Goal: Find contact information: Find contact information

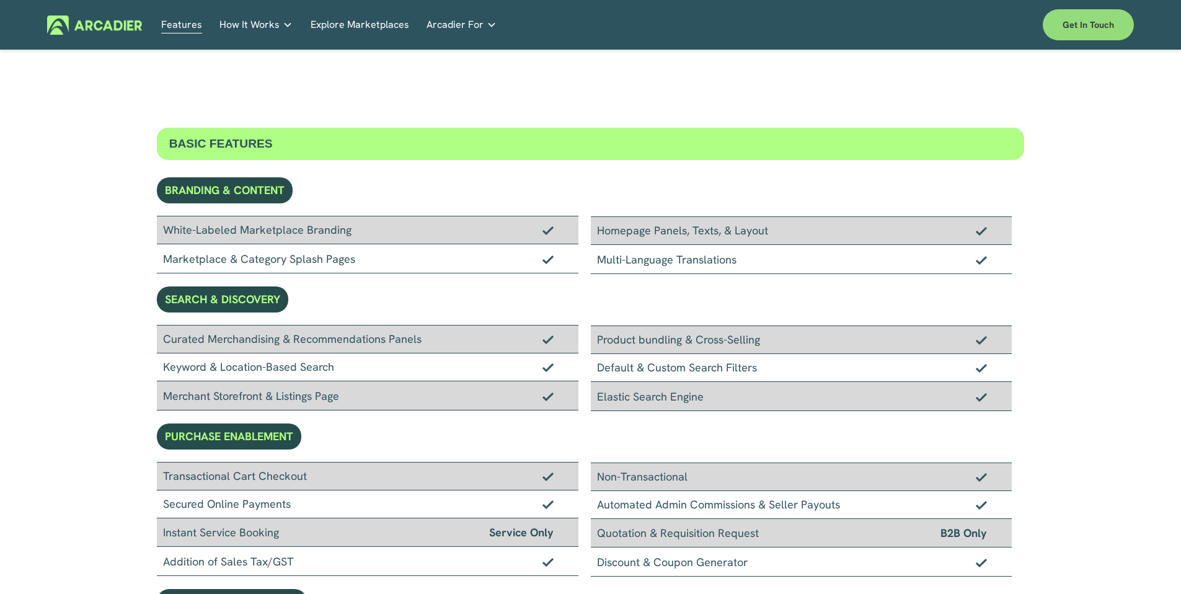
click at [1097, 33] on link "Get in touch" at bounding box center [1088, 24] width 91 height 31
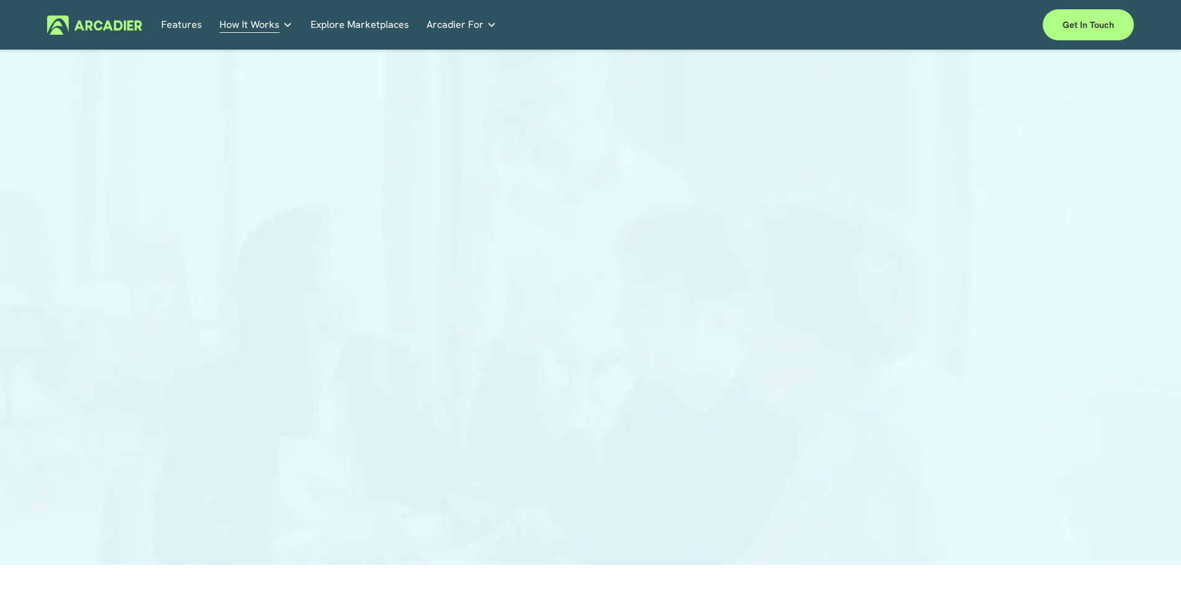
click at [964, 304] on div at bounding box center [590, 313] width 1181 height 504
click at [965, 192] on div at bounding box center [590, 313] width 1181 height 504
drag, startPoint x: 958, startPoint y: 226, endPoint x: 949, endPoint y: 248, distance: 23.6
click at [958, 228] on div at bounding box center [590, 313] width 1181 height 504
click at [221, 335] on div at bounding box center [590, 313] width 1181 height 504
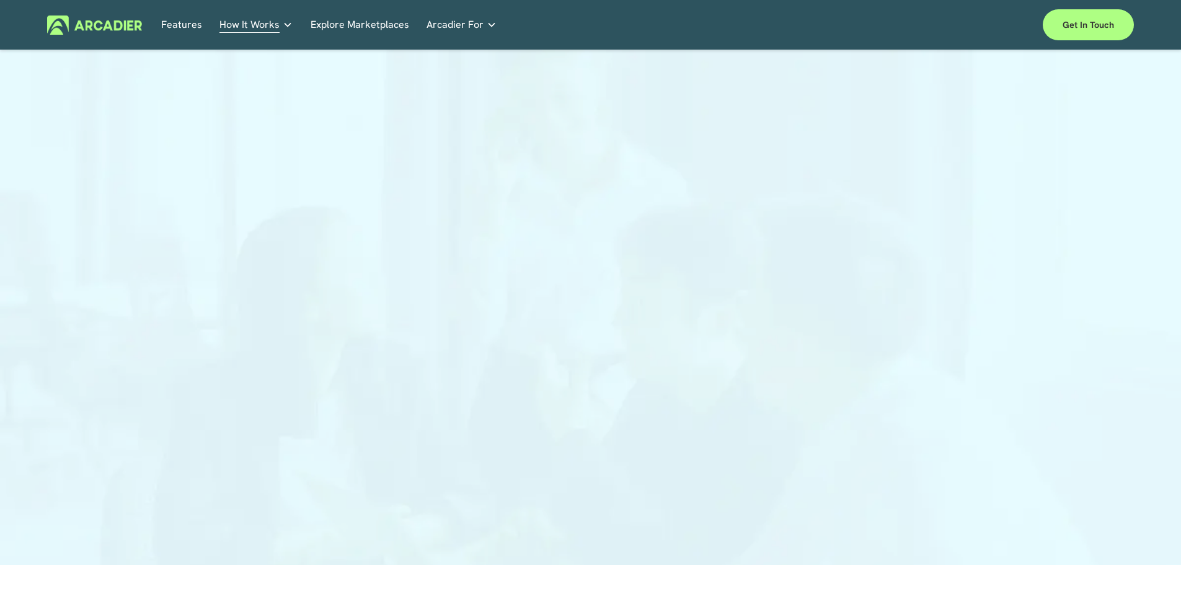
click at [882, 338] on div at bounding box center [590, 313] width 1181 height 504
drag, startPoint x: 936, startPoint y: 461, endPoint x: 916, endPoint y: 462, distance: 19.9
click at [934, 461] on div at bounding box center [590, 313] width 1181 height 504
drag, startPoint x: 1071, startPoint y: 280, endPoint x: 1063, endPoint y: 285, distance: 8.9
click at [1070, 280] on div at bounding box center [590, 313] width 1181 height 504
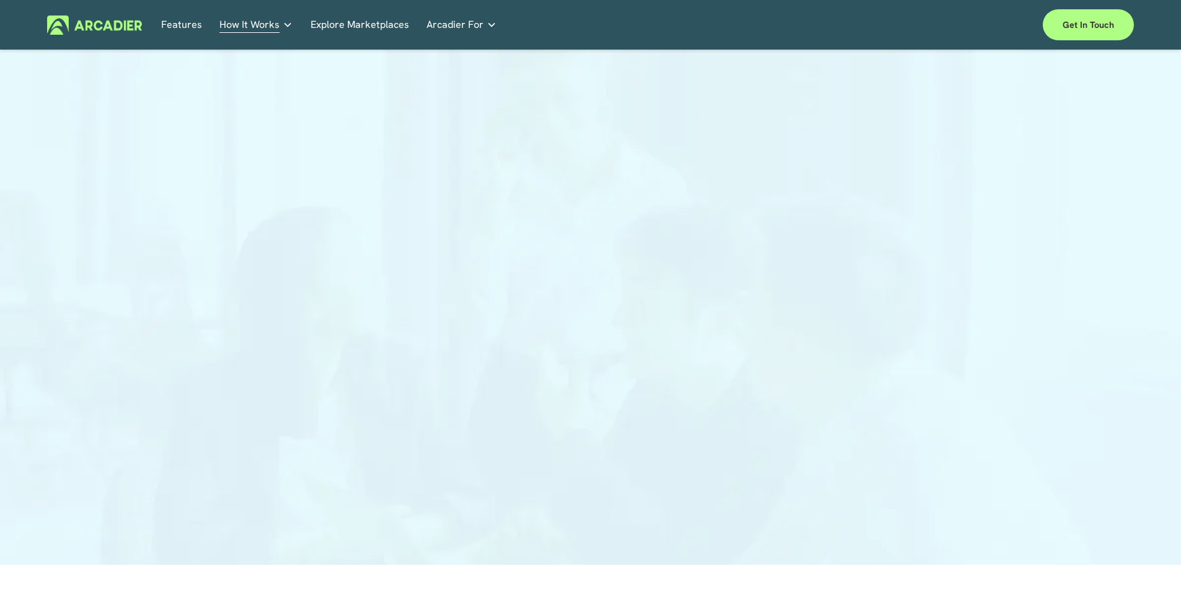
click at [990, 243] on div at bounding box center [590, 313] width 1181 height 504
